Goal: Information Seeking & Learning: Learn about a topic

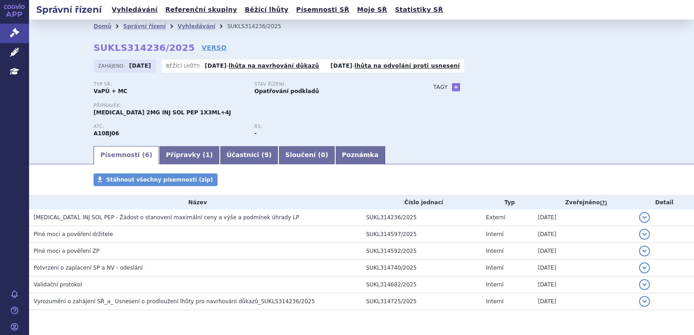
scroll to position [29, 0]
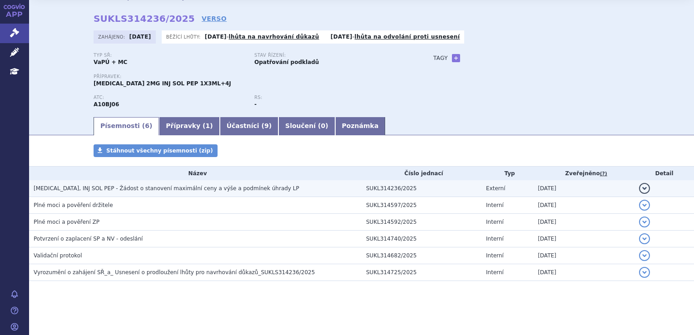
click at [162, 194] on td "[MEDICAL_DATA], INJ SOL PEP - Žádost o stanovení maximální ceny a výše a podmín…" at bounding box center [195, 188] width 333 height 17
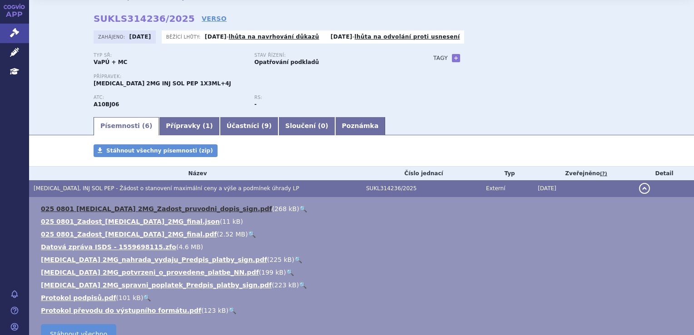
click at [199, 209] on link "025 0801 [MEDICAL_DATA] 2MG_Zadost_pruvodni_dopis_sign.pdf" at bounding box center [156, 208] width 231 height 7
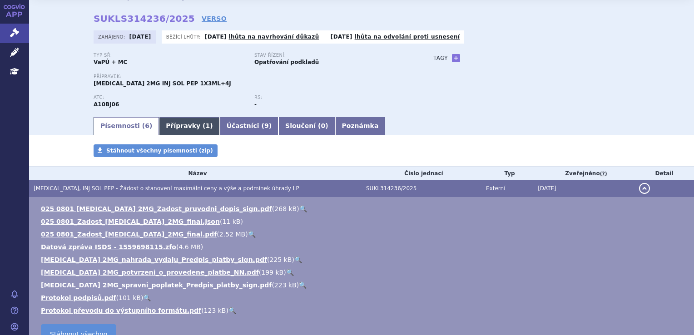
click at [180, 122] on link "Přípravky ( 1 )" at bounding box center [189, 126] width 60 height 18
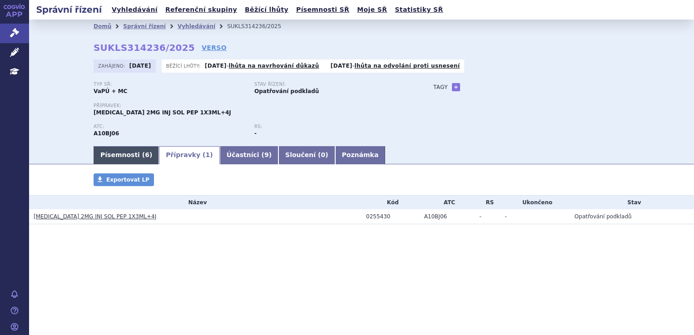
click at [118, 163] on link "Písemnosti ( 6 )" at bounding box center [126, 155] width 65 height 18
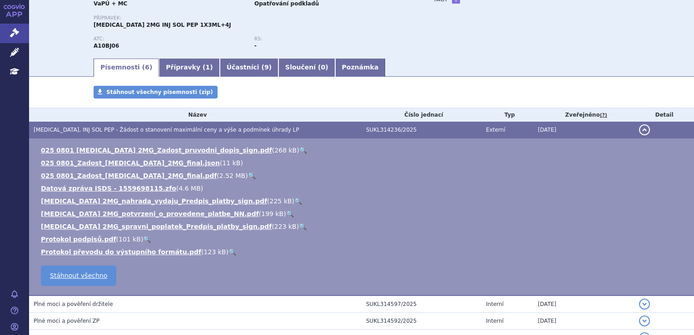
scroll to position [91, 0]
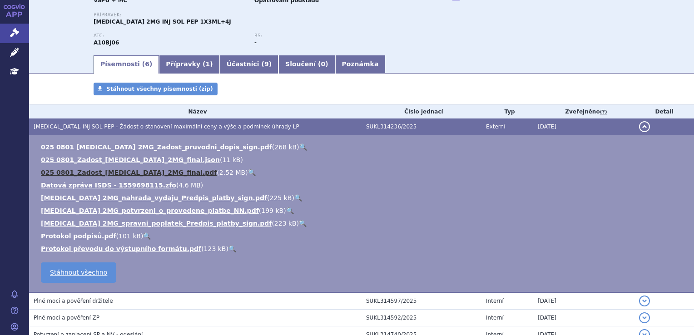
click at [138, 175] on link "025 0801_Zadost_Ozempic_2MG_final.pdf" at bounding box center [129, 172] width 176 height 7
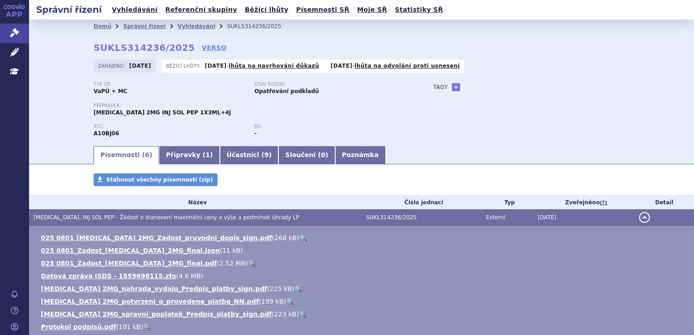
scroll to position [0, 0]
click at [178, 25] on link "Vyhledávání" at bounding box center [197, 26] width 38 height 6
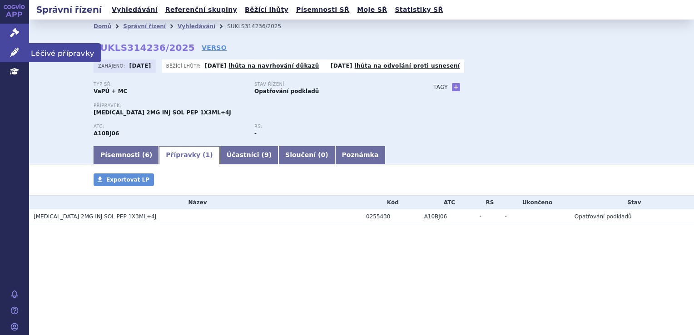
click at [21, 53] on link "Léčivé přípravky" at bounding box center [14, 52] width 29 height 19
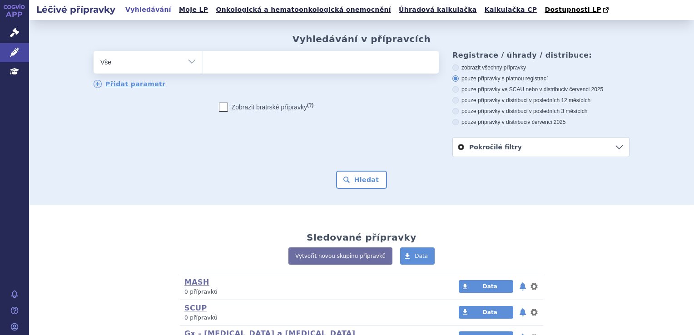
click at [301, 58] on ul at bounding box center [321, 60] width 236 height 19
click at [203, 58] on select at bounding box center [203, 61] width 0 height 23
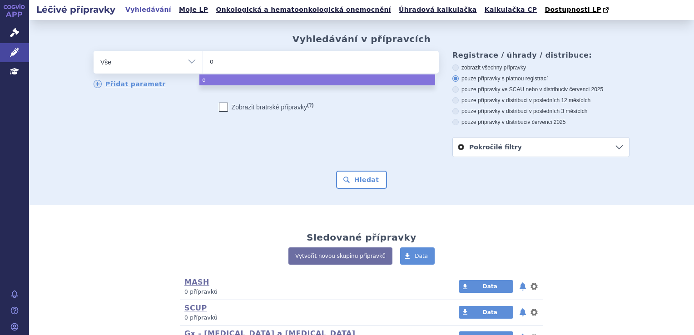
type input "oz"
type input "ozem"
type input "ozempi"
type input "ozempic"
select select "ozempic"
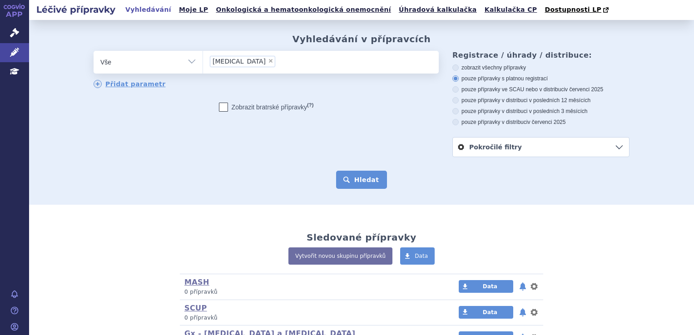
click at [344, 177] on button "Hledat" at bounding box center [361, 180] width 51 height 18
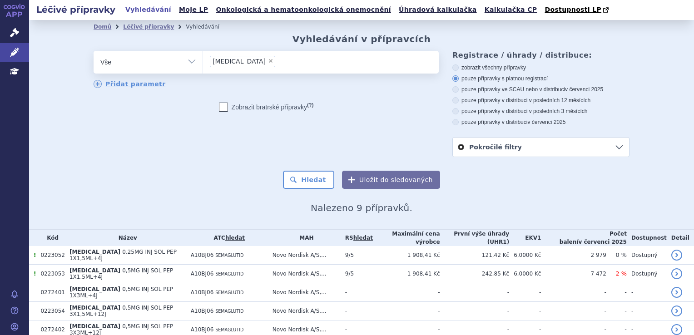
click at [504, 87] on label "pouze přípravky ve SCAU nebo v distribuci v červenci 2025" at bounding box center [540, 89] width 177 height 7
click at [459, 88] on input "pouze přípravky ve SCAU nebo v distribuci v červenci 2025" at bounding box center [456, 91] width 6 height 6
radio input "true"
click at [317, 179] on button "Hledat" at bounding box center [308, 180] width 51 height 18
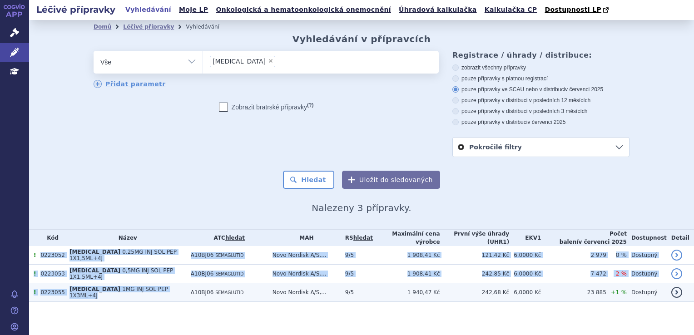
drag, startPoint x: 40, startPoint y: 250, endPoint x: 165, endPoint y: 288, distance: 131.4
click at [165, 288] on tbody "! 0223052 [MEDICAL_DATA] 0,25MG INJ SOL PEP 1X1,5ML+4J A10BJ06 SEMAGLUTID Novo …" at bounding box center [361, 274] width 665 height 56
copy tbody "4766004 LOREMIP 0,46DO SIT AME CON 6A0,1EL+6S D55EI23 TEMPORINCI Utla Etdolor M…"
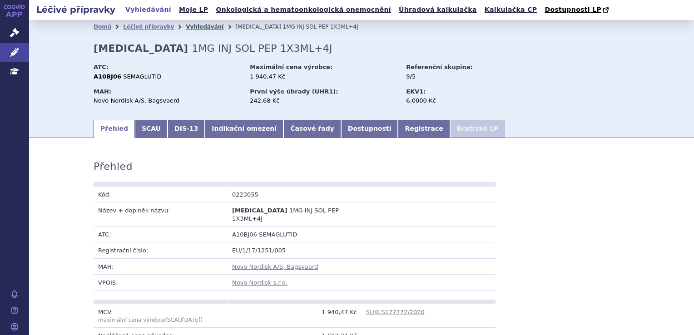
click at [186, 26] on link "Vyhledávání" at bounding box center [205, 27] width 38 height 6
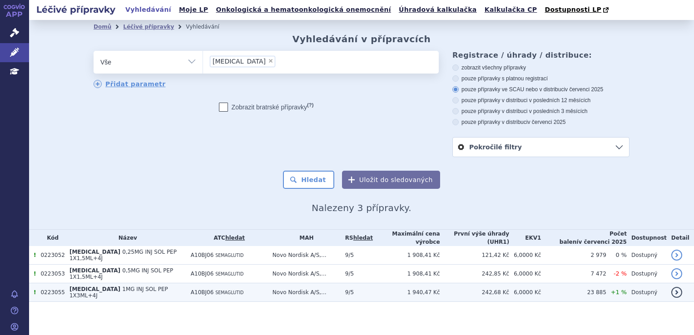
click at [103, 290] on td "[MEDICAL_DATA] 1MG INJ SOL PEP 1X3ML+4J" at bounding box center [125, 292] width 121 height 19
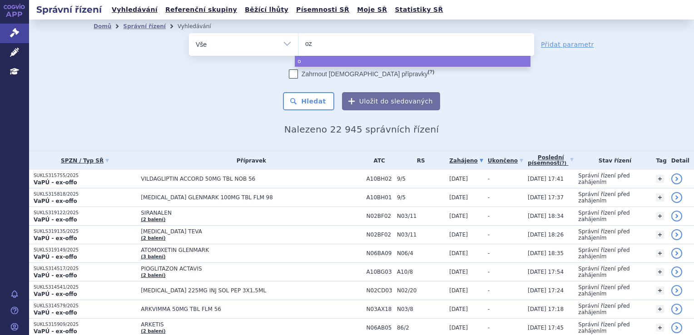
type input "oze"
type input "ozemp"
type input "ozempic"
select select "ozempic"
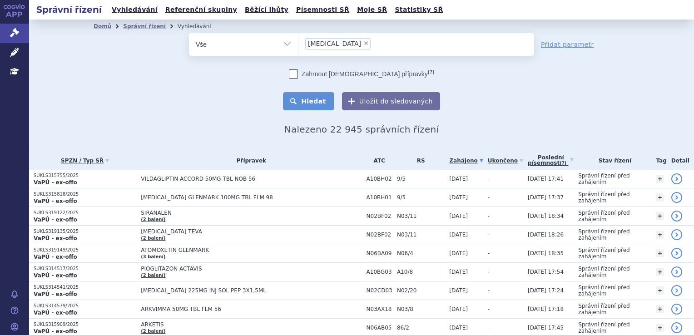
click at [317, 101] on button "Hledat" at bounding box center [308, 101] width 51 height 18
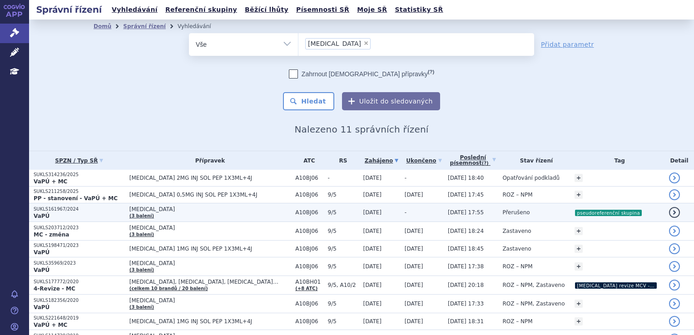
click at [234, 215] on td "OZEMPIC (3 balení)" at bounding box center [208, 213] width 166 height 19
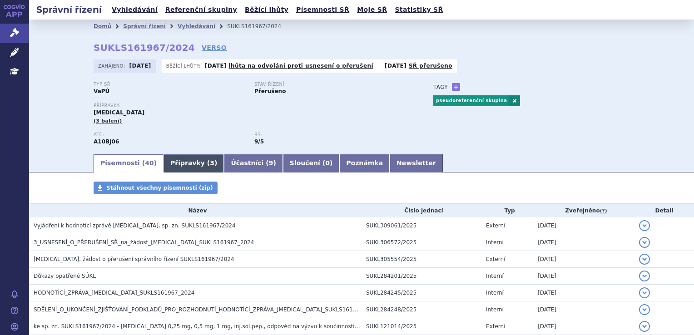
click at [176, 171] on link "Přípravky ( 3 )" at bounding box center [194, 163] width 60 height 18
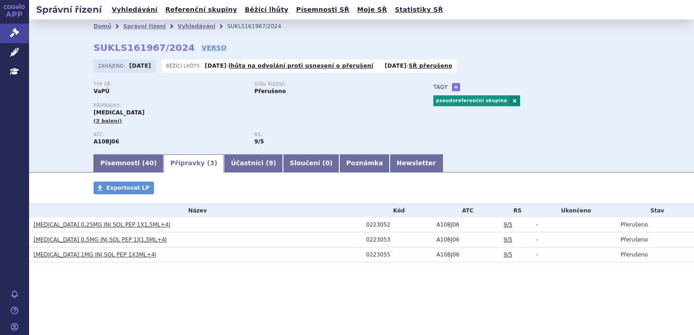
click at [127, 174] on section "Domů Správní řízení Vyhledávání SUKLS161967/2024 SUKLS161967/2024 VERSO Zahájen…" at bounding box center [361, 169] width 665 height 298
click at [127, 164] on link "Písemnosti ( 40 )" at bounding box center [129, 163] width 70 height 18
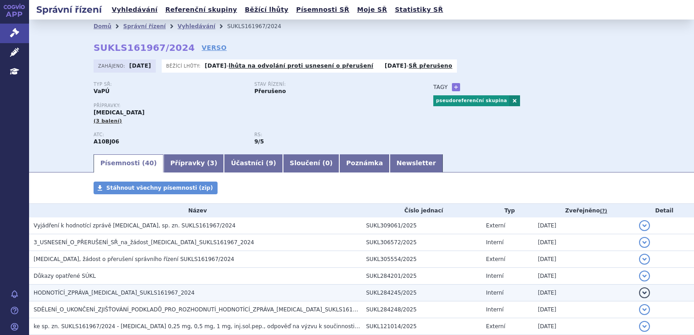
click at [70, 296] on span "HODNOTÍCÍ_ZPRÁVA_OZEMPIC_SUKLS161967_2024" at bounding box center [114, 293] width 161 height 6
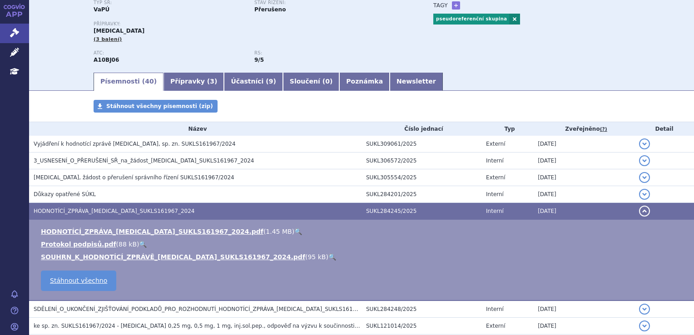
scroll to position [91, 0]
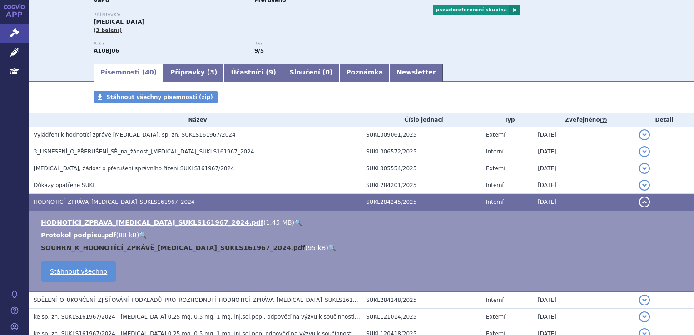
click at [75, 248] on link "SOUHRN_K_HODNOTÍCÍ_ZPRÁVĚ_OZEMPIC_SUKLS161967_2024.pdf" at bounding box center [173, 247] width 264 height 7
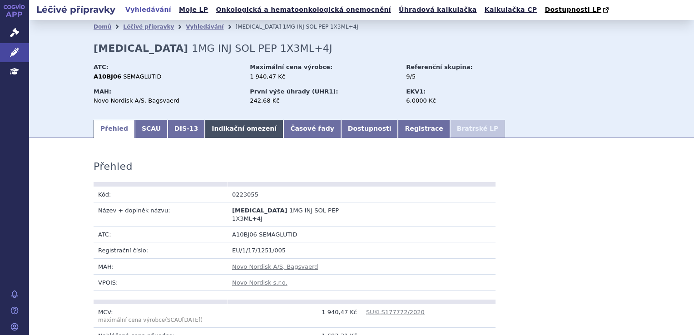
click at [212, 127] on link "Indikační omezení" at bounding box center [244, 129] width 79 height 18
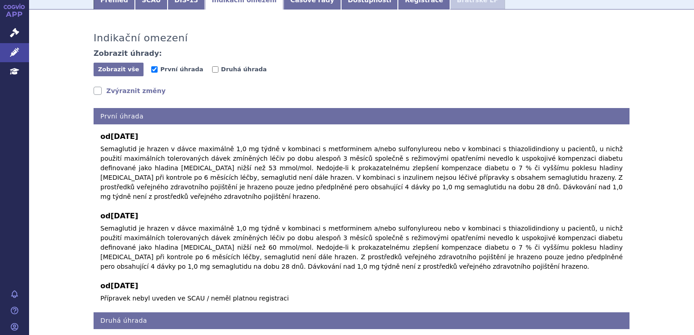
scroll to position [136, 0]
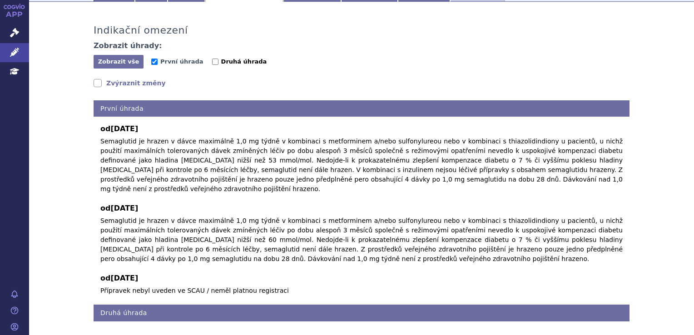
click at [212, 63] on label "Druhá úhrada" at bounding box center [239, 61] width 55 height 9
click at [212, 63] on input "Druhá úhrada" at bounding box center [215, 62] width 6 height 6
checkbox input "true"
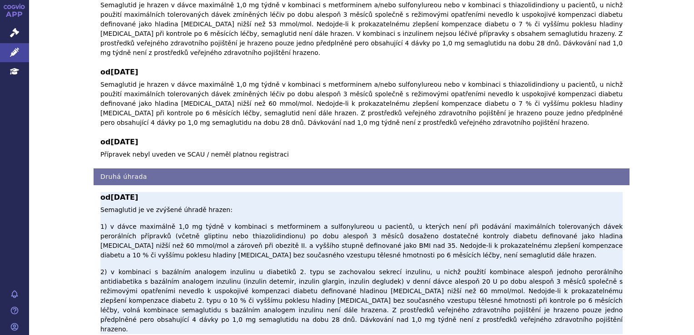
scroll to position [45, 0]
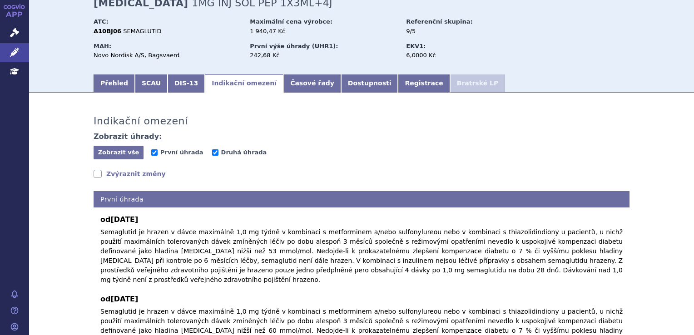
click at [176, 158] on span "První úhrada" at bounding box center [181, 153] width 61 height 9
click at [176, 149] on span "První úhrada" at bounding box center [181, 152] width 43 height 7
click at [158, 149] on input "První úhrada" at bounding box center [154, 152] width 6 height 6
checkbox input "false"
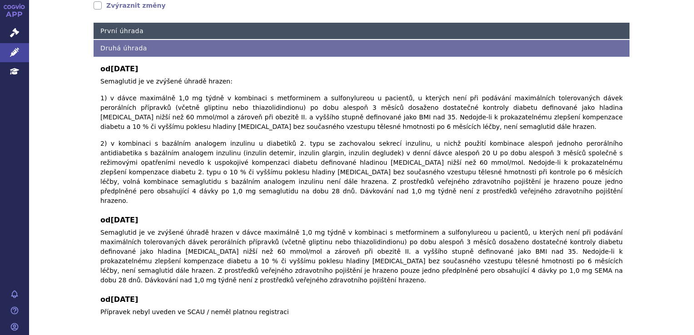
scroll to position [226, 0]
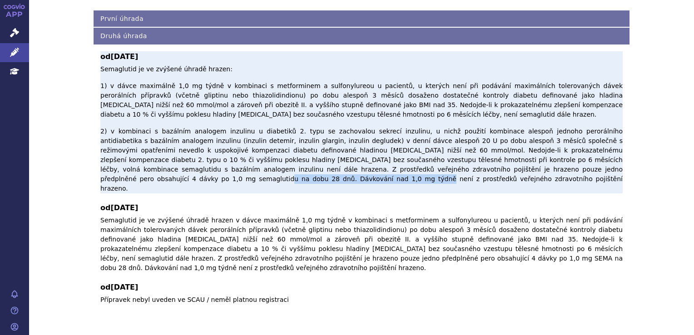
drag, startPoint x: 456, startPoint y: 155, endPoint x: 589, endPoint y: 159, distance: 133.2
click at [589, 159] on p "Semaglutid je ve zvýšené úhradě hrazen: 1) v dávce maximálně 1,0 mg týdně v kom…" at bounding box center [361, 129] width 522 height 129
drag, startPoint x: 589, startPoint y: 159, endPoint x: 558, endPoint y: 140, distance: 36.3
click at [558, 140] on p "Semaglutid je ve zvýšené úhradě hrazen: 1) v dávce maximálně 1,0 mg týdně v kom…" at bounding box center [361, 129] width 522 height 129
drag, startPoint x: 454, startPoint y: 157, endPoint x: 478, endPoint y: 170, distance: 27.4
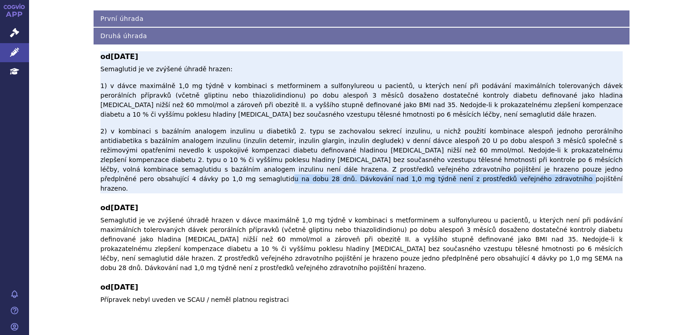
click at [478, 170] on p "Semaglutid je ve zvýšené úhradě hrazen: 1) v dávce maximálně 1,0 mg týdně v kom…" at bounding box center [361, 129] width 522 height 129
copy p "Dávkování nad 1,0 mg týdně není z prostředků veřejného zdravotního pojištění hr…"
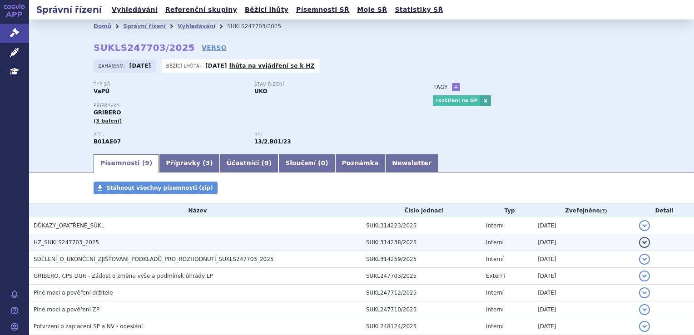
click at [75, 246] on span "HZ_SUKLS247703_2025" at bounding box center [66, 242] width 65 height 6
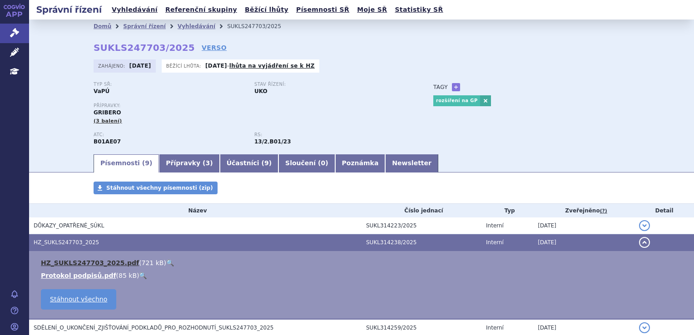
click at [76, 263] on link "HZ_SUKLS247703_2025.pdf" at bounding box center [90, 262] width 98 height 7
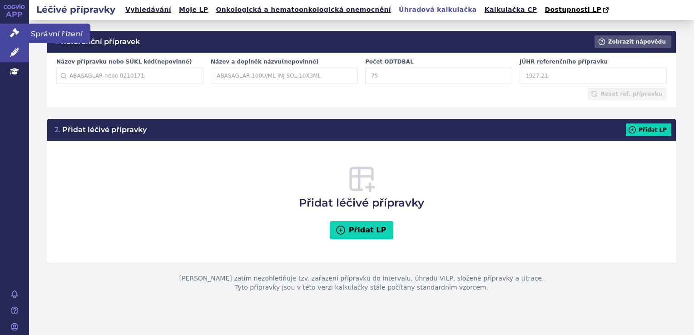
click at [20, 36] on link "Správní řízení" at bounding box center [14, 33] width 29 height 19
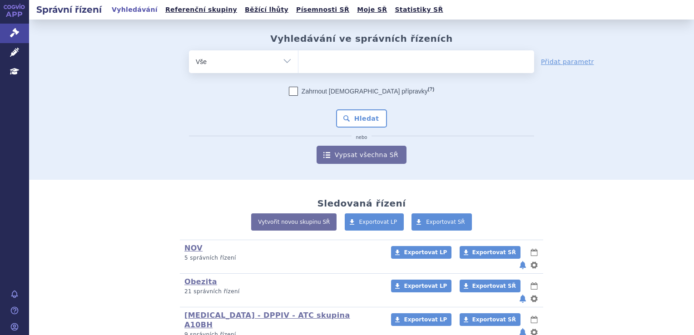
click at [328, 60] on ul at bounding box center [416, 59] width 236 height 19
click at [298, 60] on select at bounding box center [298, 61] width 0 height 23
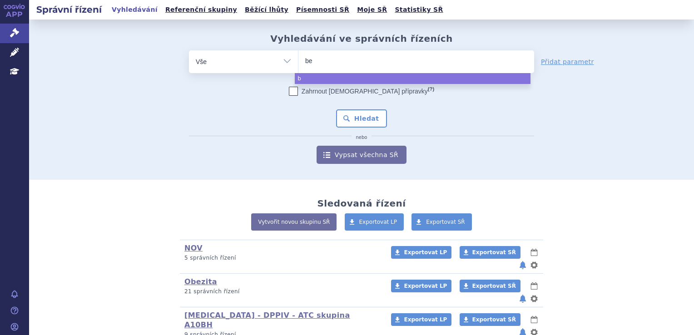
type input "ber"
type input "berod"
type input "berodu"
select select "berodu"
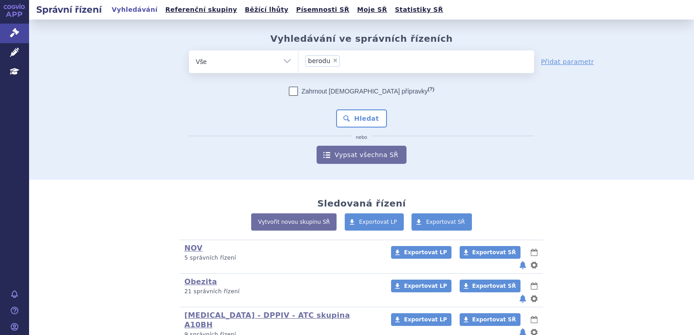
click at [333, 60] on span "×" at bounding box center [335, 60] width 5 height 5
click at [298, 60] on select "berodu" at bounding box center [298, 61] width 0 height 23
select select
type input "b"
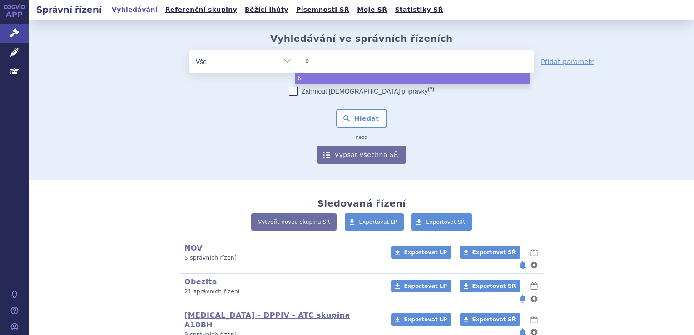
type input "be"
type input "bero"
type input "berodu"
type input "berodual"
select select "berodual"
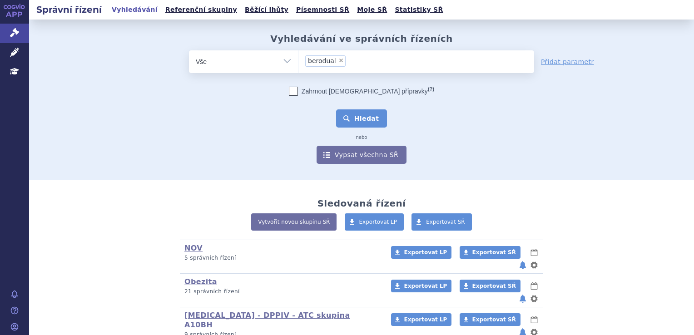
click at [371, 121] on button "Hledat" at bounding box center [361, 118] width 51 height 18
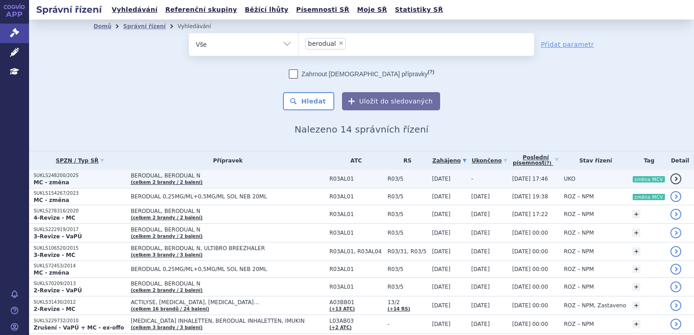
click at [250, 181] on td "BERODUAL, BERODUAL N (celkem 2 brandy / 2 balení)" at bounding box center [225, 179] width 199 height 19
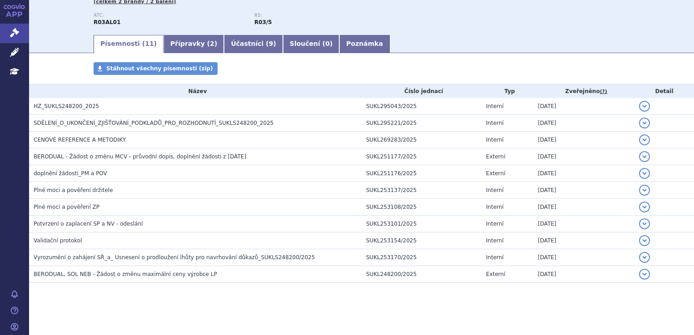
scroll to position [122, 0]
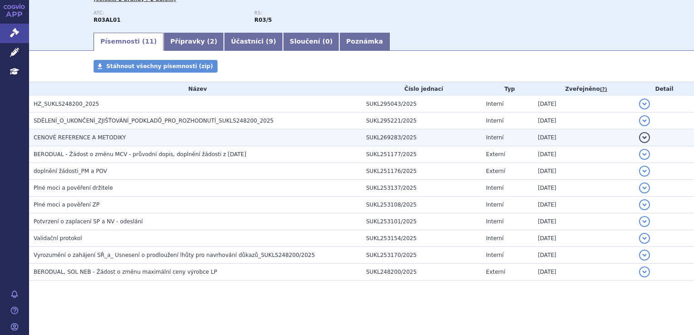
click at [52, 139] on span "CENOVÉ REFERENCE A METODIKY" at bounding box center [80, 137] width 92 height 6
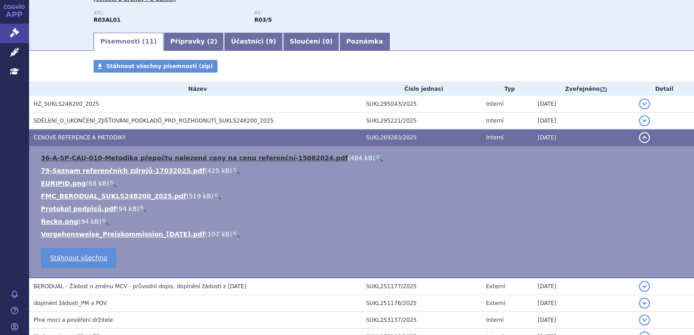
click at [140, 158] on link "36-A-SP-CAU-010-Metodika přepočtu nalezené ceny na cenu referenční-15082024.pdf" at bounding box center [194, 157] width 307 height 7
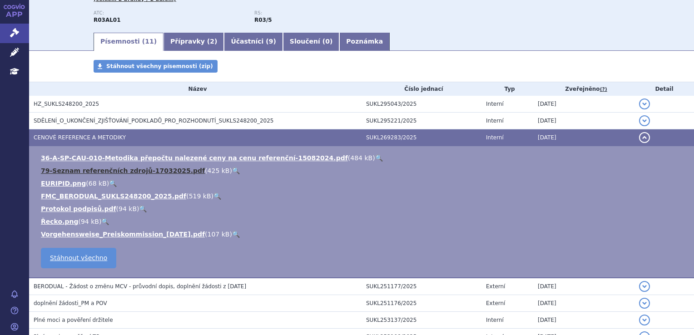
click at [157, 170] on link "79-Seznam referenčních zdrojů-17032025.pdf" at bounding box center [123, 170] width 164 height 7
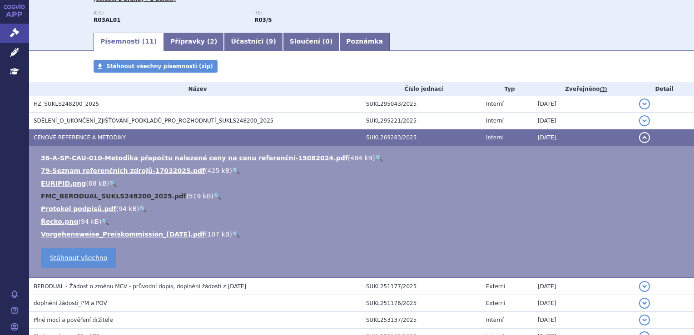
click at [72, 195] on link "FMC_BERODUAL_SUKLS248200_2025.pdf" at bounding box center [113, 196] width 145 height 7
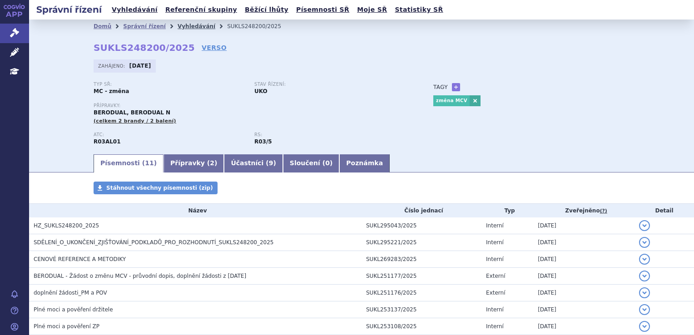
click at [185, 26] on link "Vyhledávání" at bounding box center [197, 26] width 38 height 6
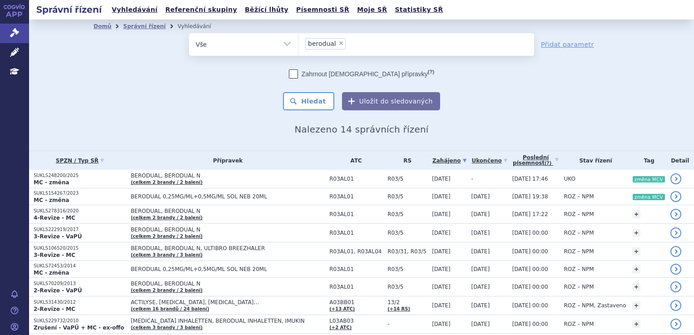
click at [338, 40] on span "×" at bounding box center [340, 42] width 5 height 5
click at [298, 40] on select "berodual" at bounding box center [298, 44] width 0 height 23
select select
click at [333, 47] on ul at bounding box center [416, 42] width 236 height 19
click at [298, 47] on select "berodual" at bounding box center [298, 44] width 0 height 23
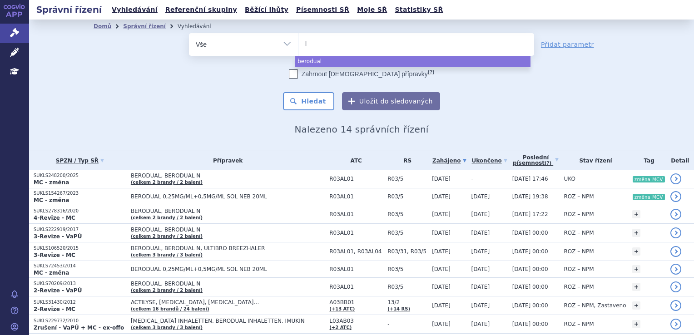
type input "le"
type input "leq"
type input "leqv"
type input "leqvi"
type input "leqvio"
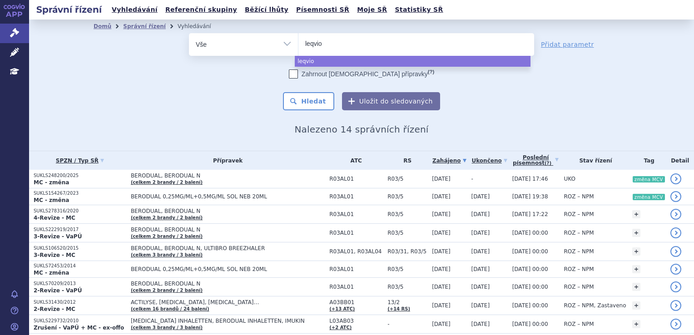
select select "leqvio"
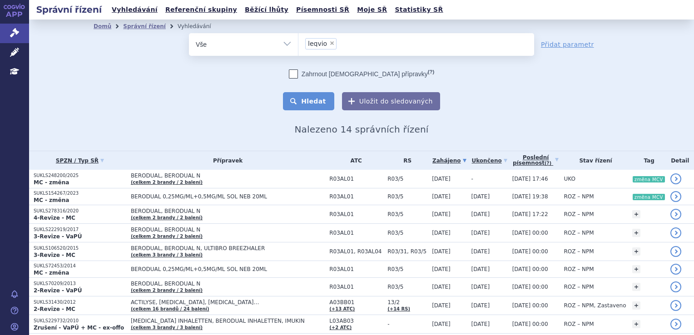
click at [306, 100] on button "Hledat" at bounding box center [308, 101] width 51 height 18
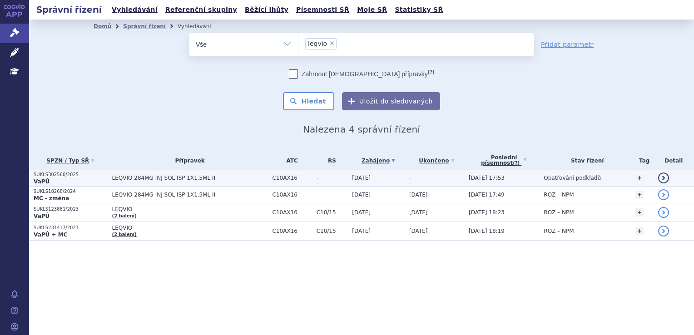
click at [192, 176] on span "LEQVIO 284MG INJ SOL ISP 1X1,5ML II" at bounding box center [190, 178] width 156 height 6
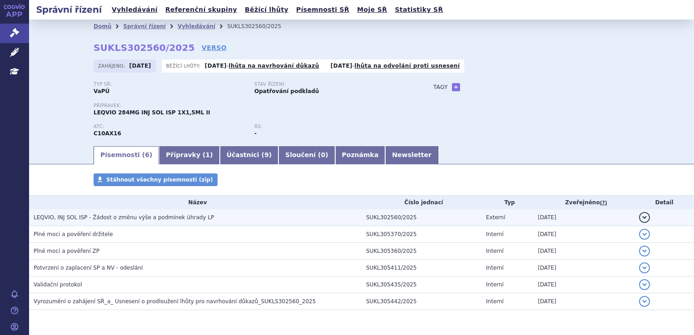
click at [146, 224] on td "LEQVIO, INJ SOL ISP - Žádost o změnu výše a podmínek úhrady LP" at bounding box center [195, 217] width 333 height 17
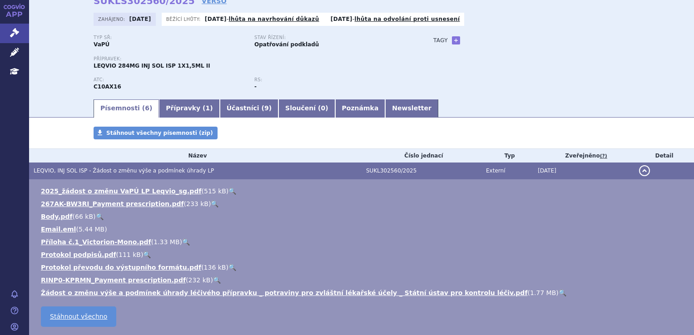
scroll to position [91, 0]
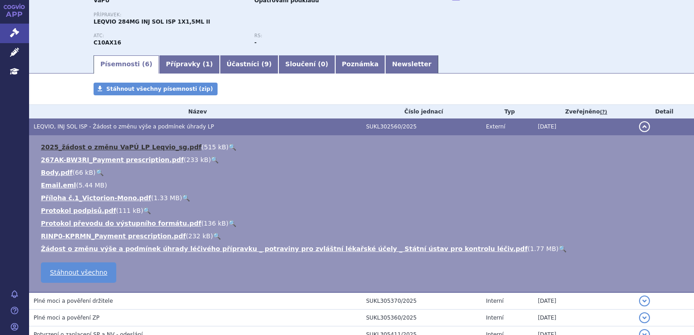
click at [149, 150] on link "2025_žádost o změnu VaPÚ LP Leqvio_sg.pdf" at bounding box center [121, 147] width 161 height 7
